Goal: Register for event/course

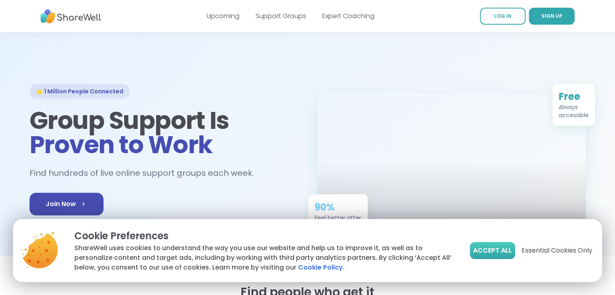
click at [491, 255] on span "Accept All" at bounding box center [492, 251] width 39 height 10
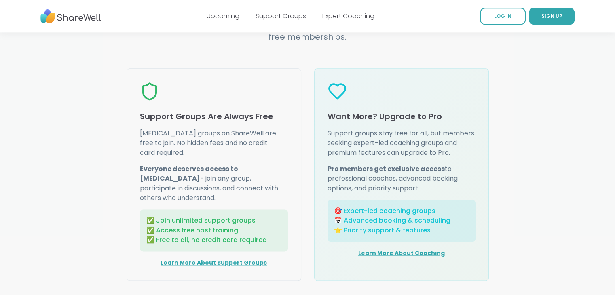
scroll to position [1010, 0]
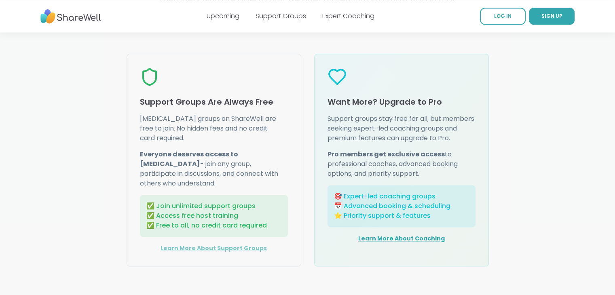
click at [192, 244] on link "Learn More About Support Groups" at bounding box center [213, 248] width 106 height 8
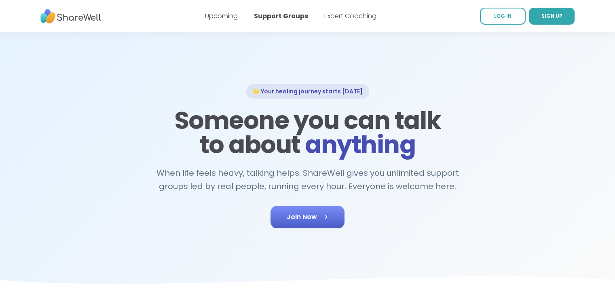
click at [327, 216] on icon at bounding box center [326, 217] width 8 height 8
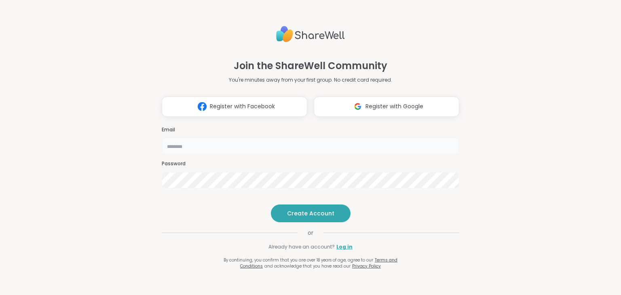
click at [169, 138] on input "email" at bounding box center [310, 146] width 297 height 16
type input "**********"
click at [297, 217] on span "Create Account" at bounding box center [310, 213] width 47 height 8
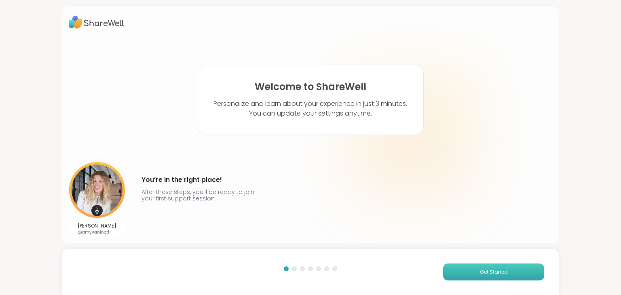
click at [482, 270] on span "Get Started" at bounding box center [494, 271] width 28 height 7
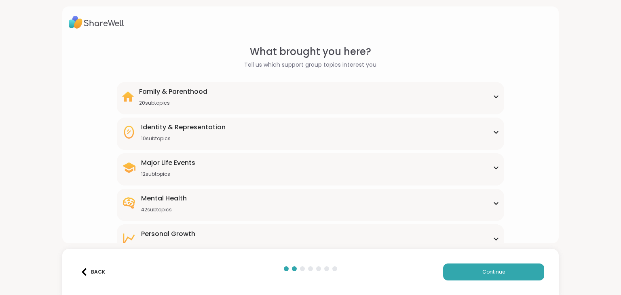
click at [493, 95] on icon at bounding box center [496, 97] width 6 height 4
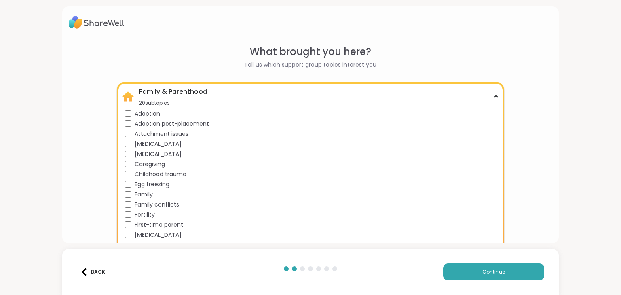
click at [493, 94] on div "Family & Parenthood 20 subtopics" at bounding box center [310, 96] width 377 height 19
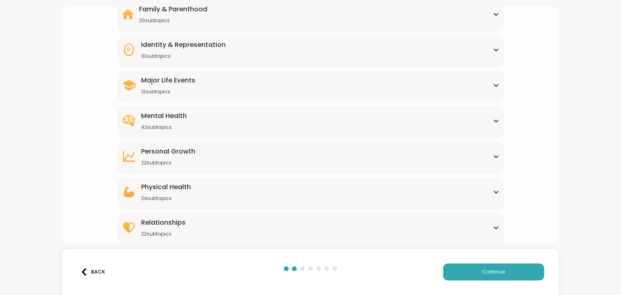
scroll to position [84, 0]
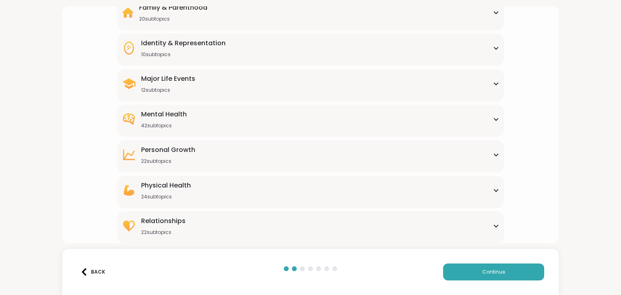
click at [493, 117] on icon at bounding box center [496, 119] width 6 height 4
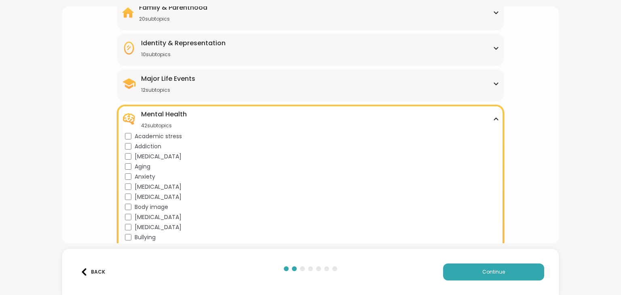
click at [141, 144] on span "Addiction" at bounding box center [148, 146] width 27 height 8
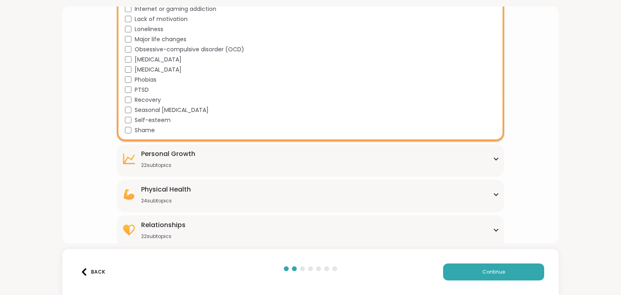
scroll to position [488, 0]
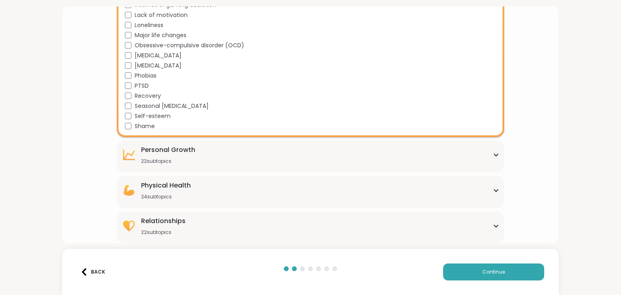
click at [493, 153] on icon at bounding box center [496, 155] width 6 height 4
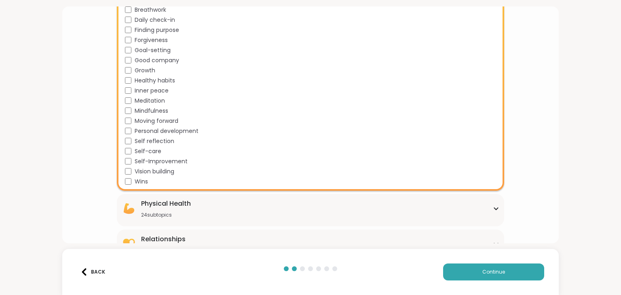
scroll to position [709, 0]
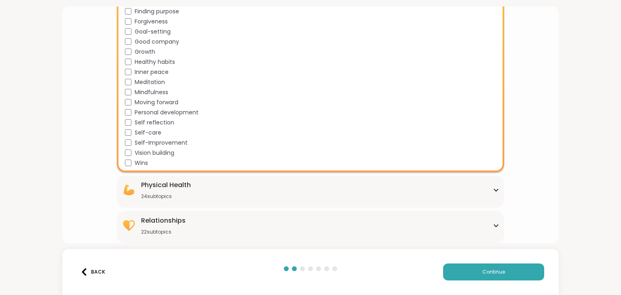
click at [487, 228] on div "Relationships 22 subtopics" at bounding box center [310, 225] width 377 height 19
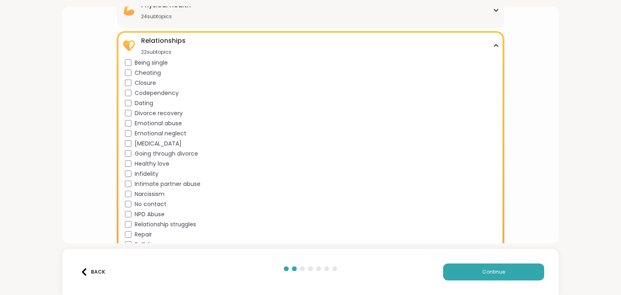
scroll to position [930, 0]
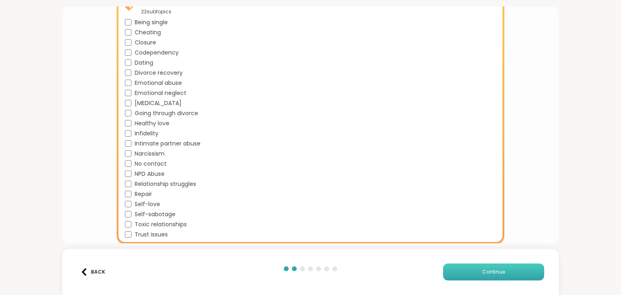
click at [476, 267] on button "Continue" at bounding box center [493, 272] width 101 height 17
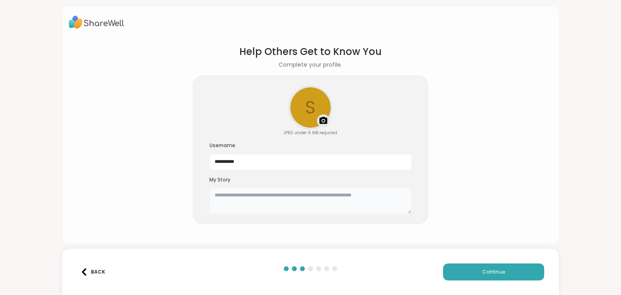
click at [230, 203] on textarea at bounding box center [310, 201] width 202 height 26
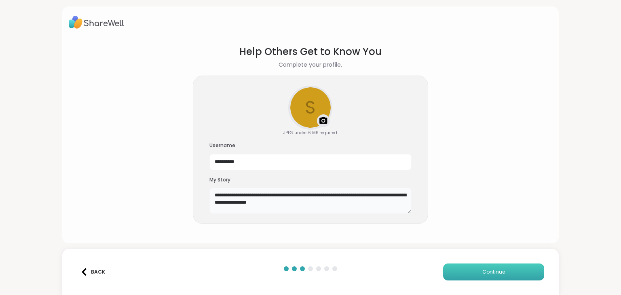
type textarea "**********"
click at [489, 274] on span "Continue" at bounding box center [493, 271] width 23 height 7
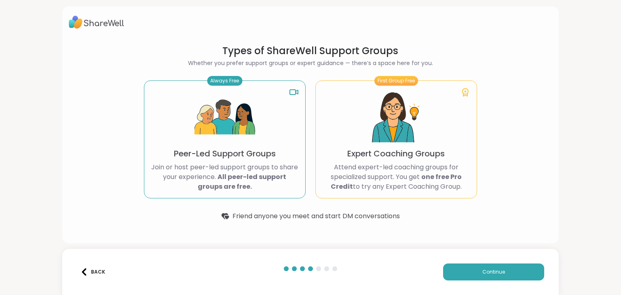
click at [222, 144] on img at bounding box center [224, 117] width 61 height 61
click at [212, 157] on p "Peer-Led Support Groups" at bounding box center [225, 153] width 102 height 11
click at [482, 273] on span "Continue" at bounding box center [493, 271] width 23 height 7
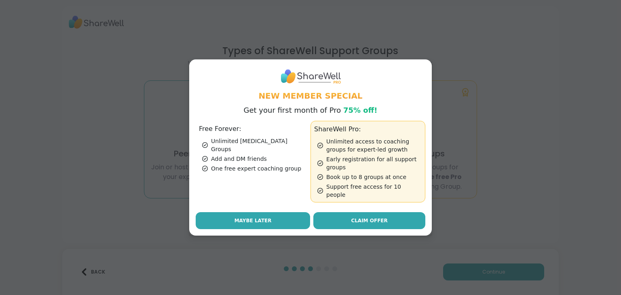
click at [232, 217] on button "Maybe Later" at bounding box center [253, 220] width 114 height 17
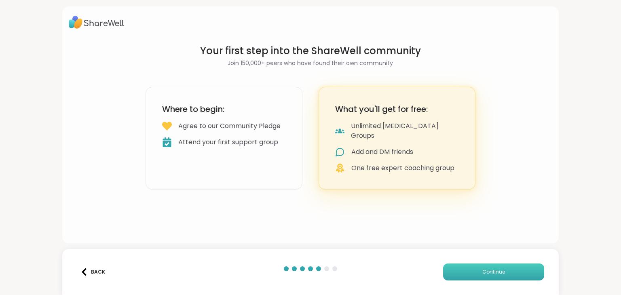
click at [490, 273] on span "Continue" at bounding box center [493, 271] width 23 height 7
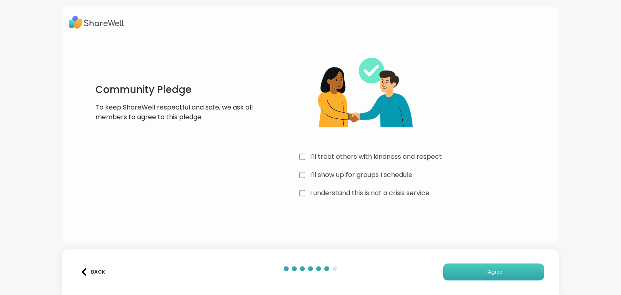
click at [479, 274] on button "I Agree" at bounding box center [493, 272] width 101 height 17
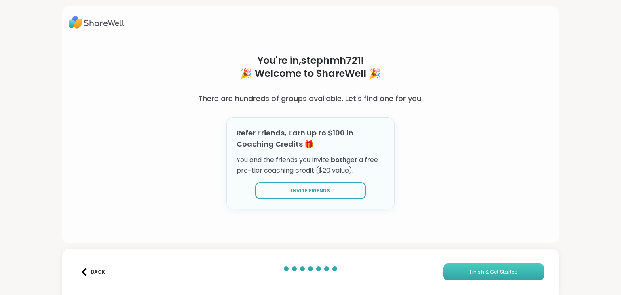
click at [486, 270] on span "Finish & Get Started" at bounding box center [494, 271] width 48 height 7
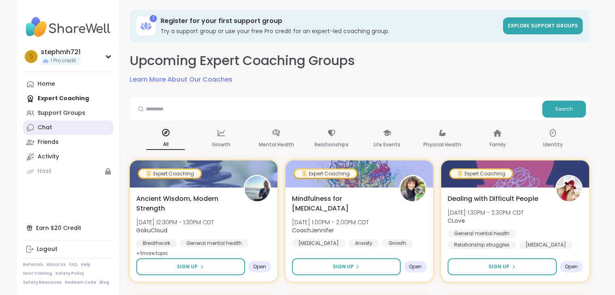
click at [52, 129] on link "Chat" at bounding box center [68, 127] width 90 height 15
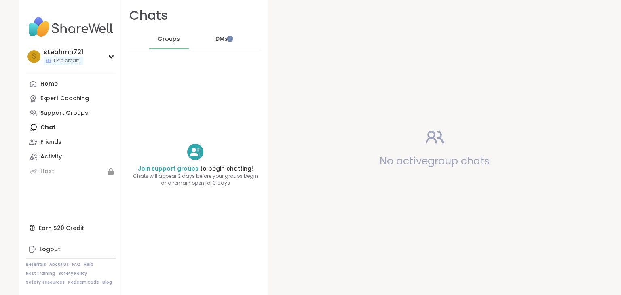
click at [217, 37] on span "DMs" at bounding box center [221, 39] width 12 height 8
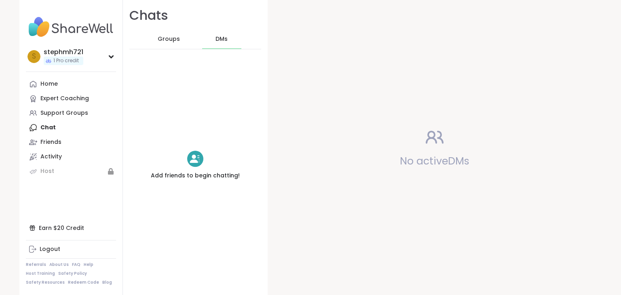
click at [165, 38] on span "Groups" at bounding box center [169, 39] width 22 height 8
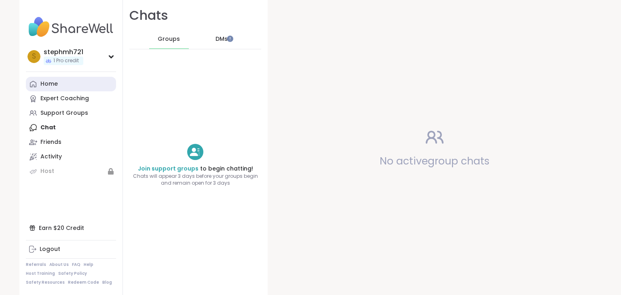
click at [46, 82] on div "Home" at bounding box center [48, 84] width 17 height 8
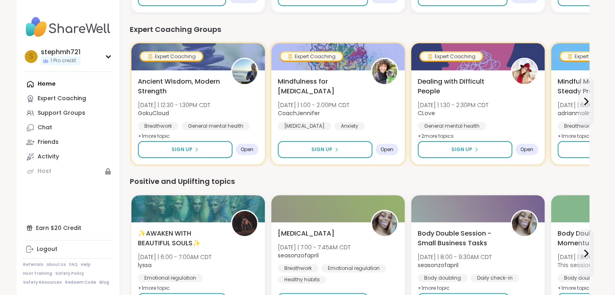
scroll to position [202, 0]
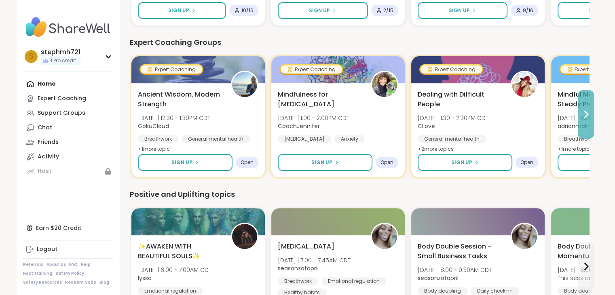
click at [586, 112] on icon at bounding box center [586, 115] width 10 height 10
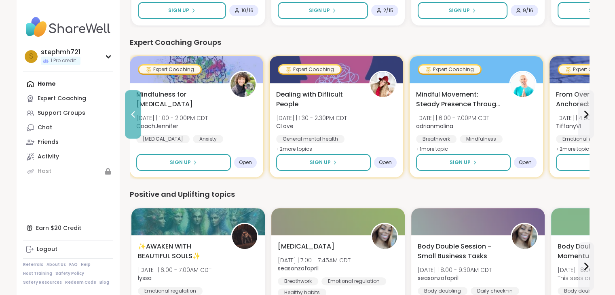
click at [126, 110] on button at bounding box center [133, 114] width 16 height 48
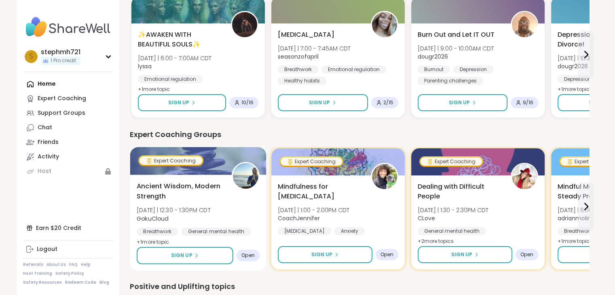
scroll to position [81, 0]
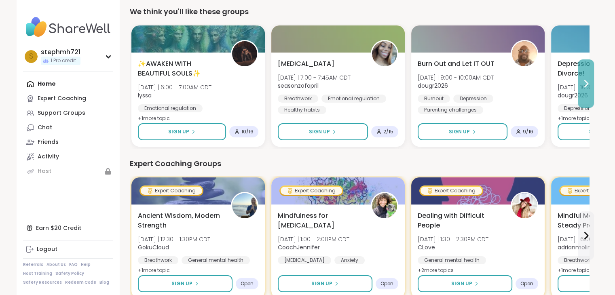
click at [585, 84] on icon at bounding box center [586, 84] width 10 height 10
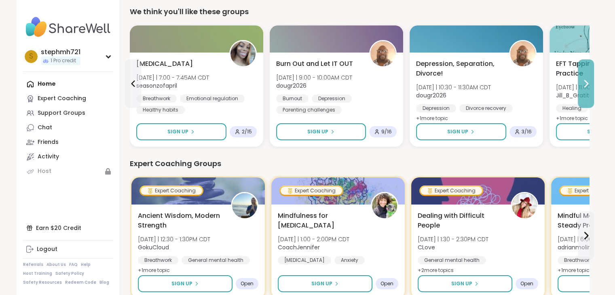
click at [585, 84] on icon at bounding box center [586, 84] width 10 height 10
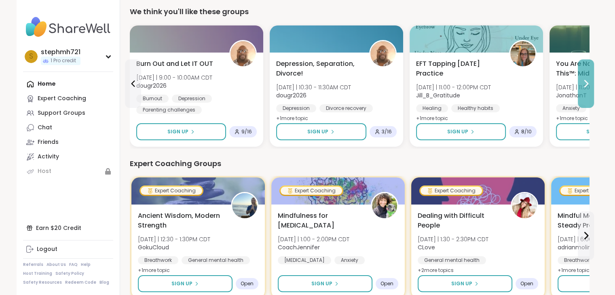
click at [585, 84] on icon at bounding box center [586, 84] width 10 height 10
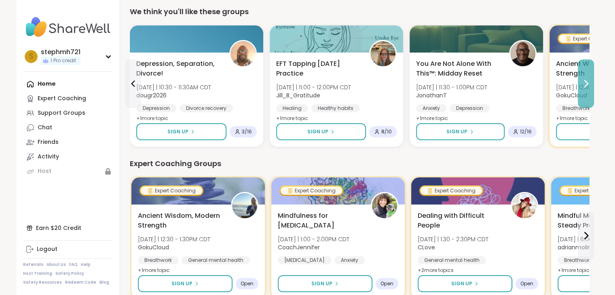
click at [585, 84] on icon at bounding box center [586, 84] width 10 height 10
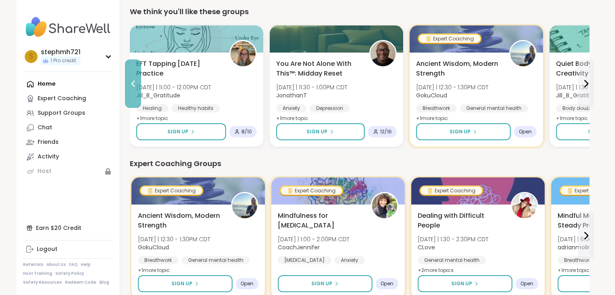
click at [129, 86] on icon at bounding box center [133, 84] width 10 height 10
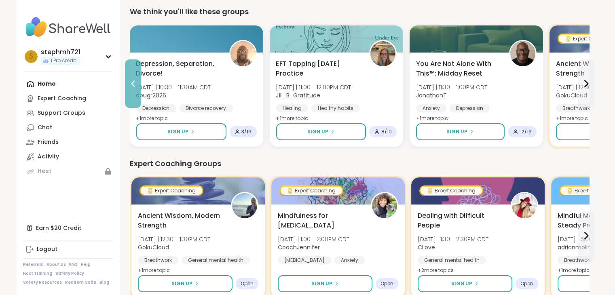
click at [129, 86] on icon at bounding box center [133, 84] width 10 height 10
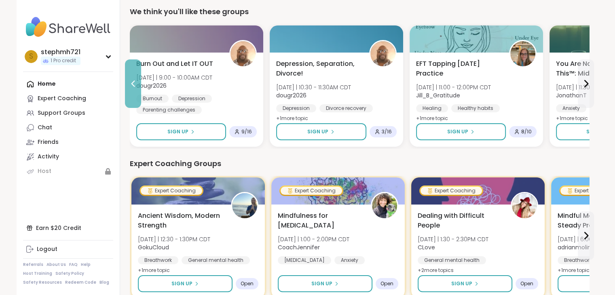
click at [129, 86] on icon at bounding box center [133, 84] width 10 height 10
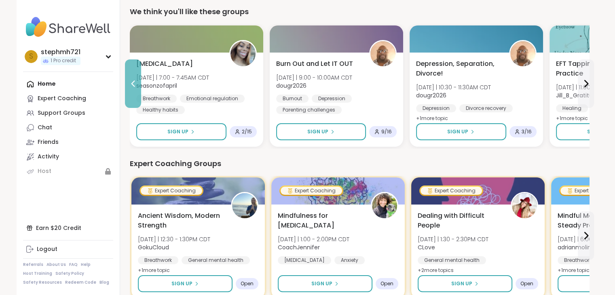
click at [133, 81] on icon at bounding box center [133, 84] width 10 height 10
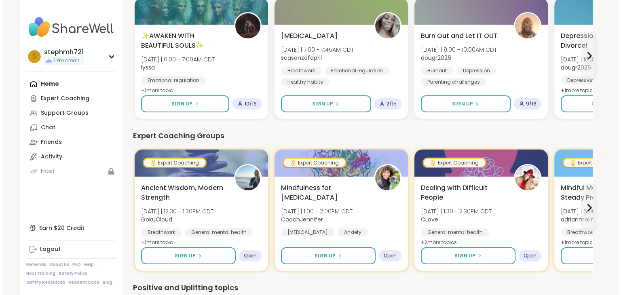
scroll to position [0, 0]
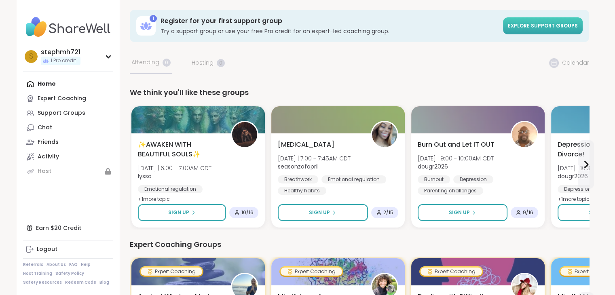
click at [538, 23] on span "Explore support groups" at bounding box center [543, 25] width 70 height 7
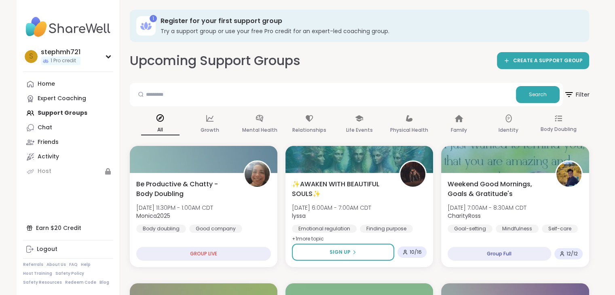
click at [569, 94] on icon at bounding box center [568, 94] width 10 height 10
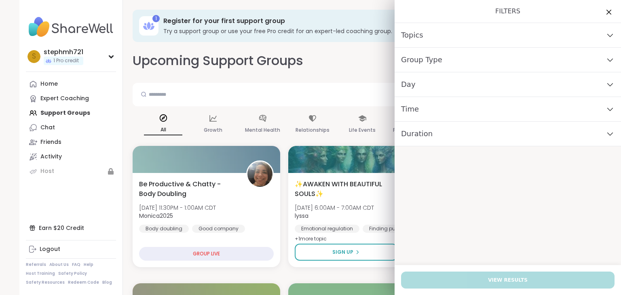
click at [401, 89] on span "Day" at bounding box center [408, 84] width 15 height 11
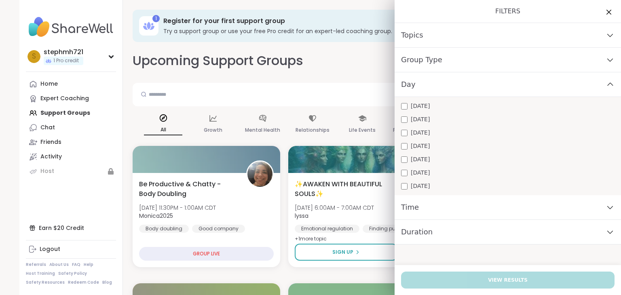
click at [356, 61] on div "Upcoming Support Groups CREATE A SUPPORT GROUP" at bounding box center [362, 61] width 459 height 18
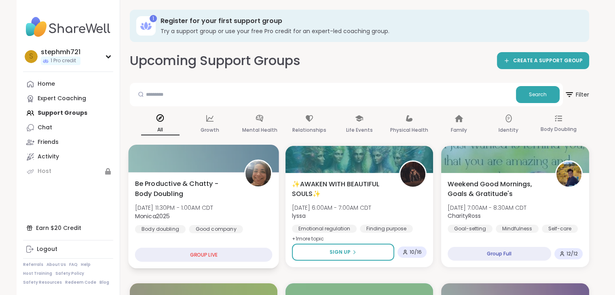
click at [194, 254] on div "GROUP LIVE" at bounding box center [203, 255] width 137 height 14
click at [197, 180] on span "Be Productive & Chatty - Body Doubling" at bounding box center [185, 189] width 100 height 20
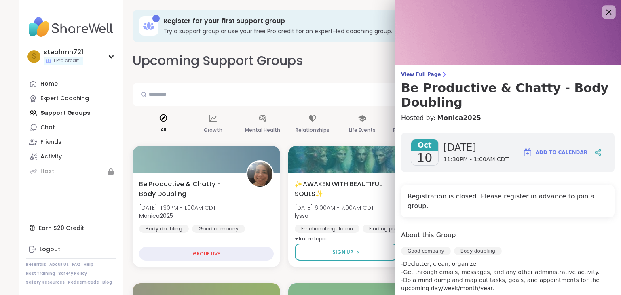
click at [603, 10] on icon at bounding box center [608, 12] width 10 height 10
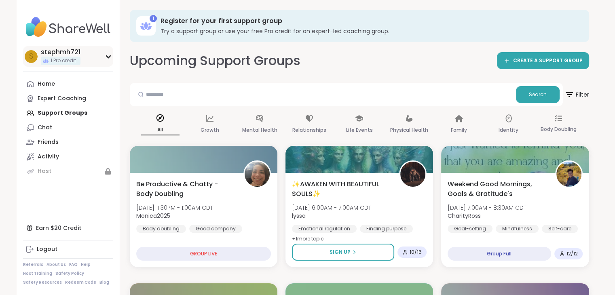
click at [67, 57] on span "1 Pro credit" at bounding box center [63, 60] width 25 height 7
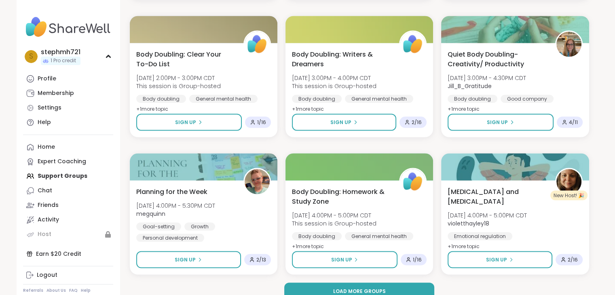
scroll to position [1516, 0]
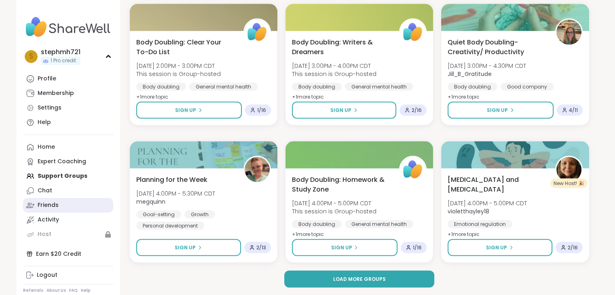
click at [48, 205] on div "Friends" at bounding box center [48, 205] width 21 height 8
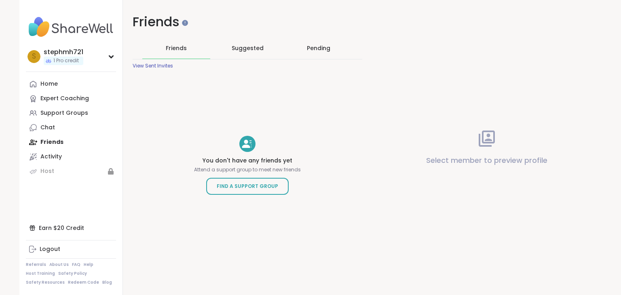
click at [234, 51] on span "Suggested" at bounding box center [248, 48] width 32 height 8
click at [234, 47] on span "Suggested" at bounding box center [248, 48] width 32 height 8
click at [320, 48] on div "Pending" at bounding box center [318, 48] width 23 height 8
click at [166, 46] on span "Friends" at bounding box center [176, 48] width 21 height 8
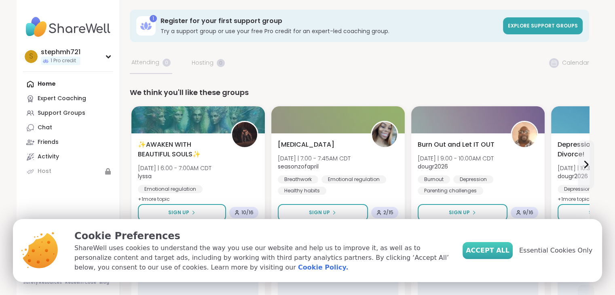
click at [488, 249] on span "Accept All" at bounding box center [488, 251] width 44 height 10
